Goal: Find specific page/section

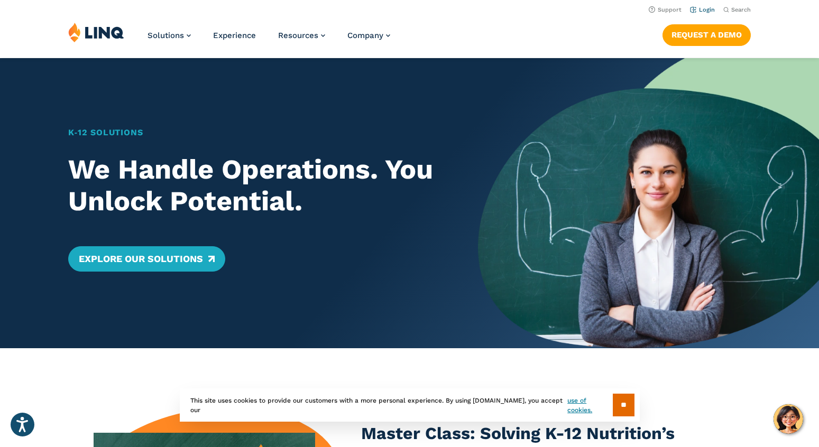
click at [699, 7] on link "Login" at bounding box center [702, 9] width 25 height 7
click at [709, 10] on link "Login" at bounding box center [702, 9] width 25 height 7
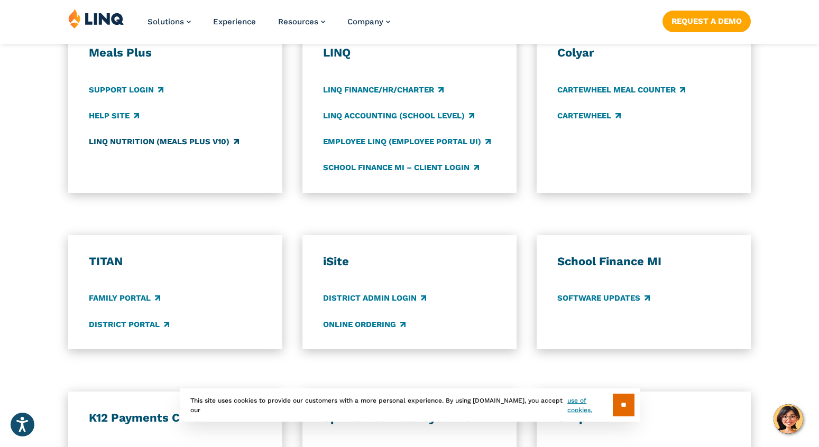
scroll to position [613, 0]
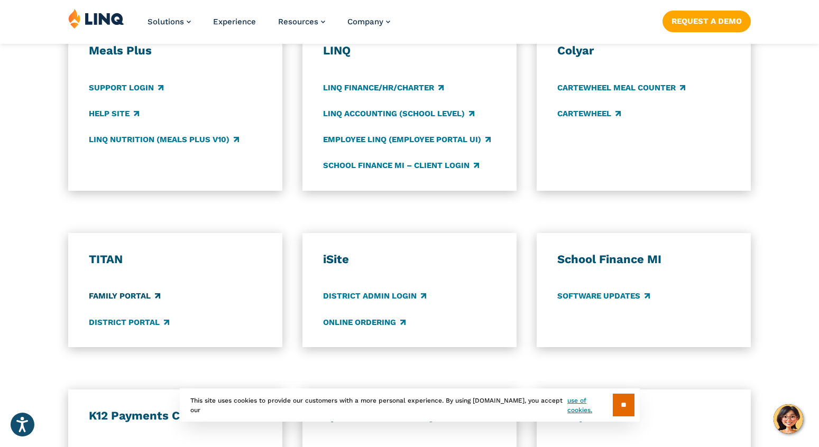
click at [134, 294] on link "Family Portal" at bounding box center [124, 297] width 71 height 12
